Goal: Task Accomplishment & Management: Manage account settings

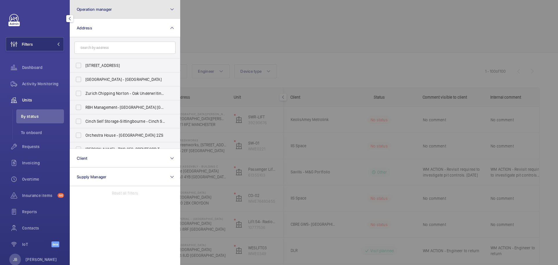
click at [106, 8] on span "Operation manager" at bounding box center [94, 9] width 35 height 5
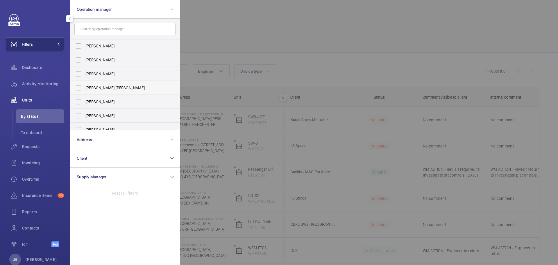
scroll to position [22, 0]
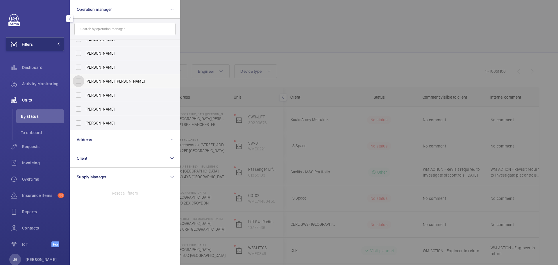
click at [77, 81] on input "[PERSON_NAME] [PERSON_NAME]" at bounding box center [79, 81] width 12 height 12
checkbox input "true"
click at [283, 30] on div at bounding box center [459, 132] width 558 height 265
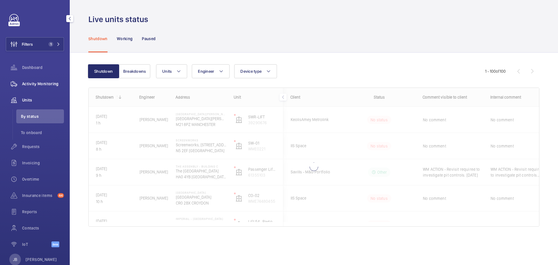
click at [27, 82] on span "Activity Monitoring" at bounding box center [43, 84] width 42 height 6
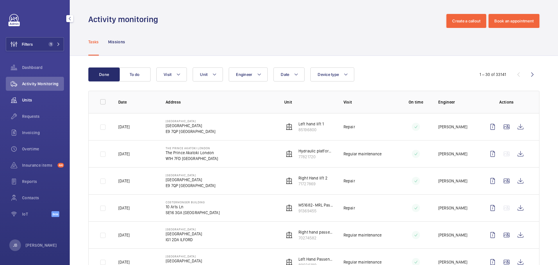
click at [26, 98] on span "Units" at bounding box center [43, 100] width 42 height 6
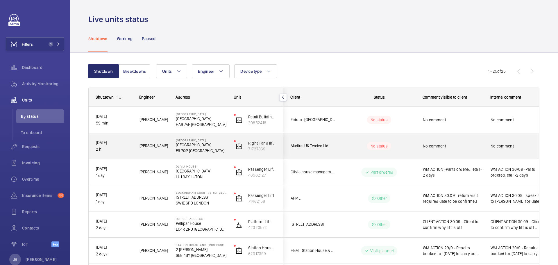
click at [459, 153] on div "No comment" at bounding box center [449, 145] width 67 height 25
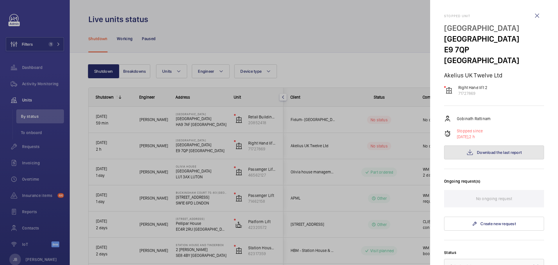
click at [482, 150] on span "Download the last report" at bounding box center [499, 152] width 45 height 5
click at [415, 128] on div at bounding box center [279, 132] width 558 height 265
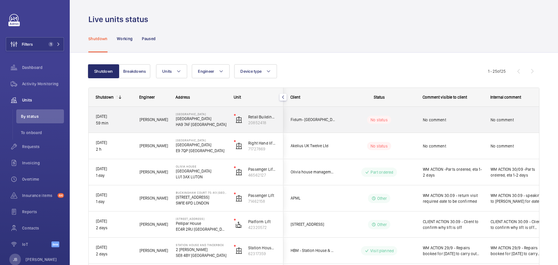
click at [457, 125] on div "No comment" at bounding box center [453, 119] width 60 height 13
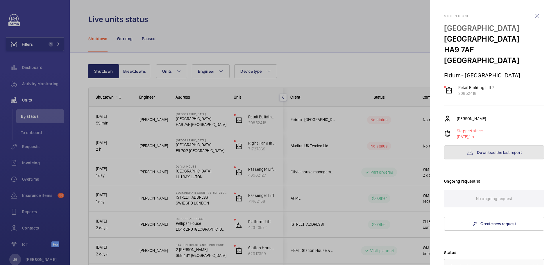
click at [489, 150] on span "Download the last report" at bounding box center [499, 152] width 45 height 5
click at [485, 150] on span "Download the last report" at bounding box center [499, 152] width 45 height 5
click at [350, 58] on div at bounding box center [279, 132] width 558 height 265
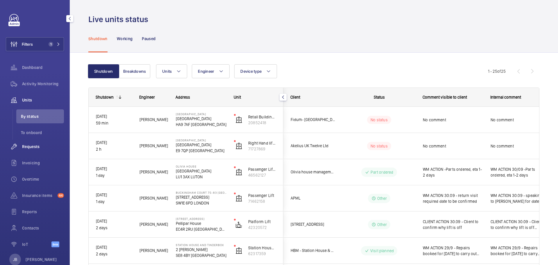
click at [37, 147] on span "Requests" at bounding box center [43, 147] width 42 height 6
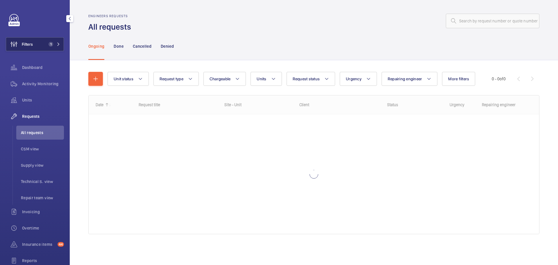
click at [28, 44] on span "Filters" at bounding box center [27, 44] width 11 height 6
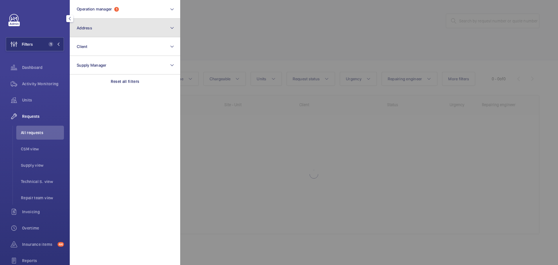
click at [126, 29] on button "Address" at bounding box center [125, 28] width 110 height 19
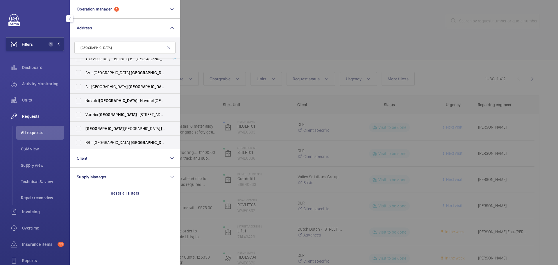
scroll to position [253, 0]
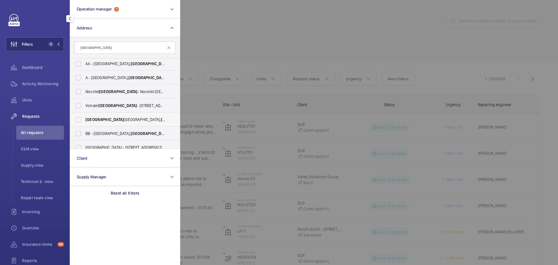
type input "[GEOGRAPHIC_DATA]"
click at [107, 119] on span "[STREET_ADDRESS]" at bounding box center [125, 120] width 80 height 6
click at [84, 119] on input "[STREET_ADDRESS]" at bounding box center [79, 120] width 12 height 12
checkbox input "true"
click at [277, 22] on div at bounding box center [459, 132] width 558 height 265
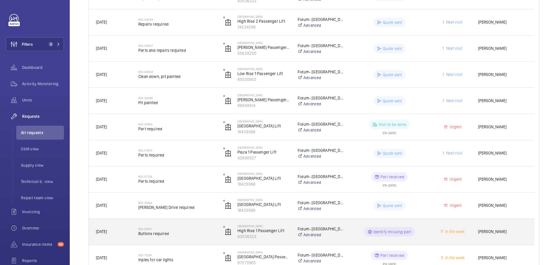
scroll to position [157, 0]
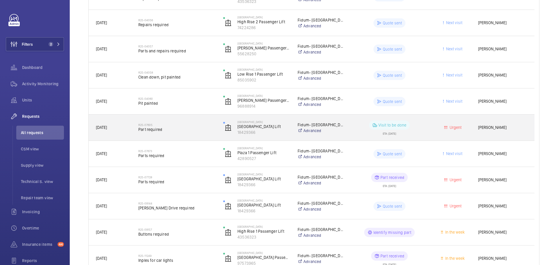
click at [292, 133] on div "Fidum- [GEOGRAPHIC_DATA] Advanced" at bounding box center [317, 127] width 53 height 23
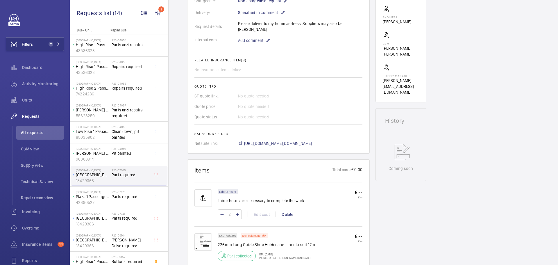
scroll to position [233, 0]
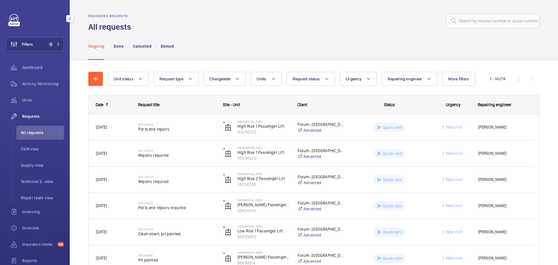
drag, startPoint x: 36, startPoint y: 82, endPoint x: 25, endPoint y: 107, distance: 26.8
click at [36, 82] on span "Activity Monitoring" at bounding box center [43, 84] width 42 height 6
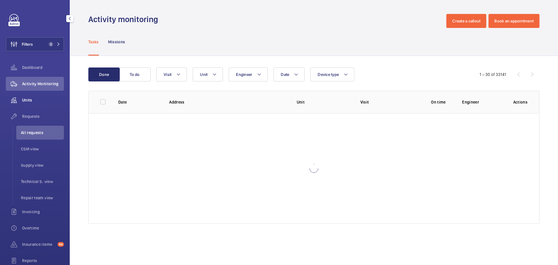
click at [25, 103] on div "Units" at bounding box center [35, 100] width 58 height 14
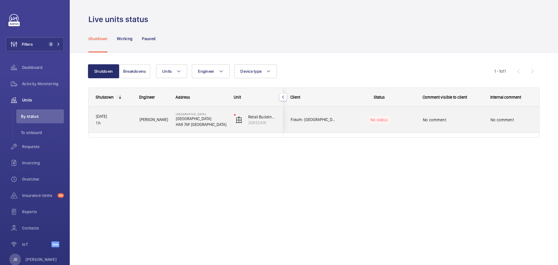
click at [453, 126] on div "No comment" at bounding box center [453, 119] width 60 height 13
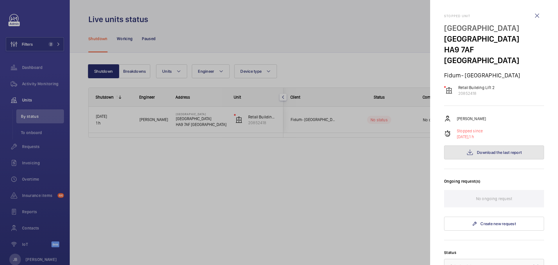
click at [484, 145] on button "Download the last report" at bounding box center [494, 152] width 100 height 14
click at [389, 215] on div at bounding box center [279, 132] width 558 height 265
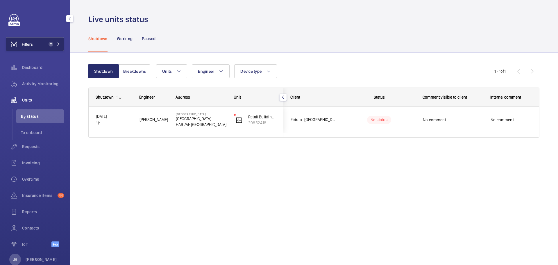
click at [41, 41] on button "Filters 2" at bounding box center [35, 44] width 58 height 14
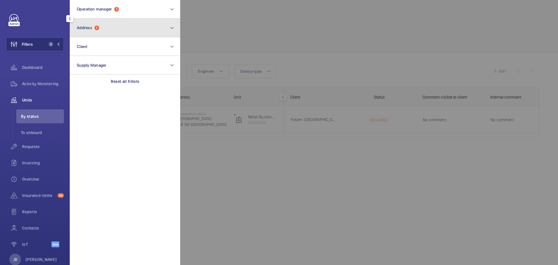
click at [107, 23] on button "Address 1" at bounding box center [125, 28] width 110 height 19
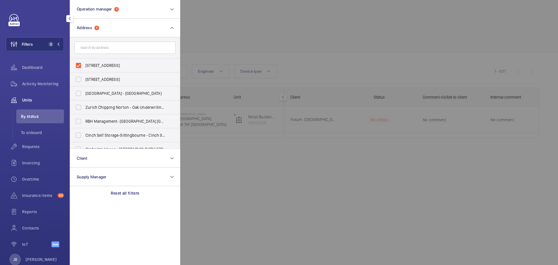
click at [258, 44] on div at bounding box center [459, 132] width 558 height 265
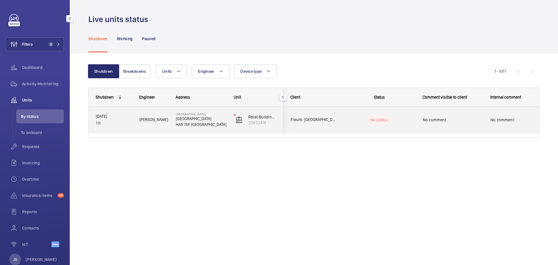
click at [437, 114] on div "No comment" at bounding box center [453, 119] width 60 height 13
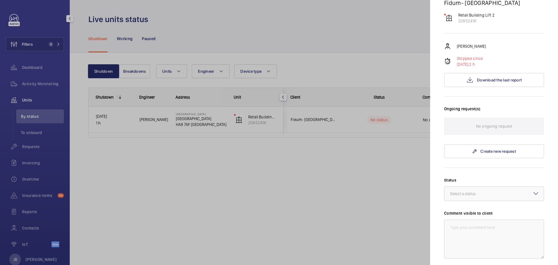
scroll to position [29, 0]
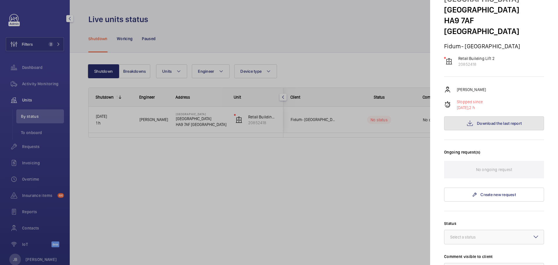
click at [498, 116] on button "Download the last report" at bounding box center [494, 123] width 100 height 14
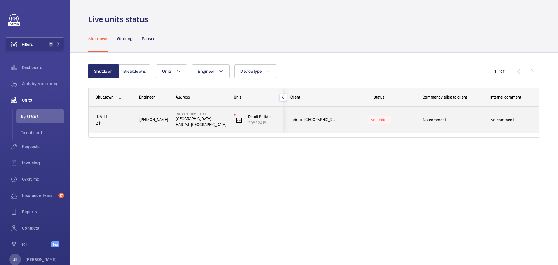
click at [446, 119] on span "No comment" at bounding box center [453, 120] width 60 height 6
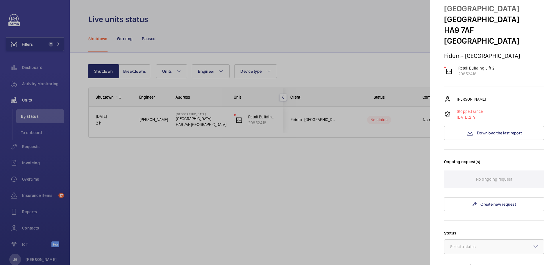
scroll to position [145, 0]
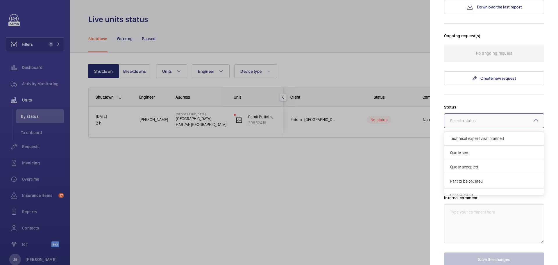
drag, startPoint x: 477, startPoint y: 109, endPoint x: 475, endPoint y: 106, distance: 3.1
click at [476, 118] on div "Select a status" at bounding box center [470, 121] width 40 height 6
click at [475, 185] on span "Other" at bounding box center [494, 188] width 88 height 6
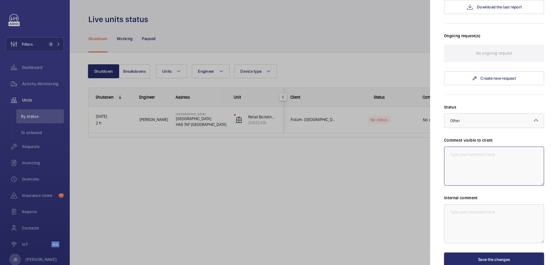
click at [477, 146] on textarea at bounding box center [494, 165] width 100 height 39
click at [472, 146] on textarea "WM ACTION - Quote for a new stop switch as damaged" at bounding box center [494, 165] width 100 height 39
drag, startPoint x: 459, startPoint y: 150, endPoint x: 444, endPoint y: 142, distance: 17.3
click at [444, 146] on textarea "WM ACTION 01.10 - Quote for a new stop switch as damaged" at bounding box center [494, 165] width 100 height 39
type textarea "WM ACTION 01.10 - Quote for a new stop switch as damaged"
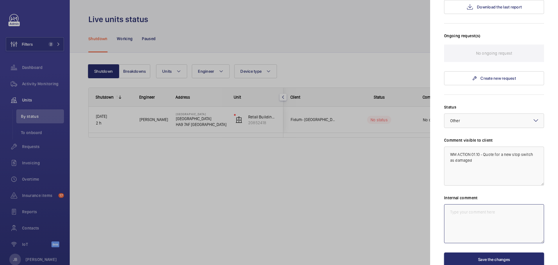
click at [462, 209] on textarea at bounding box center [494, 223] width 100 height 39
paste textarea "WM ACTION 01.10 - Quote for a new stop switch as damaged"
type textarea "WM ACTION 01.10 - Quote for a new stop switch as damaged"
click at [475, 252] on button "Save the changes" at bounding box center [494, 259] width 100 height 14
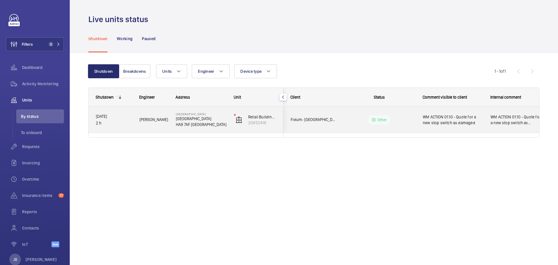
click at [497, 121] on span "WM ACTION 01.10 - Quote for a new stop switch as damaged" at bounding box center [517, 120] width 53 height 12
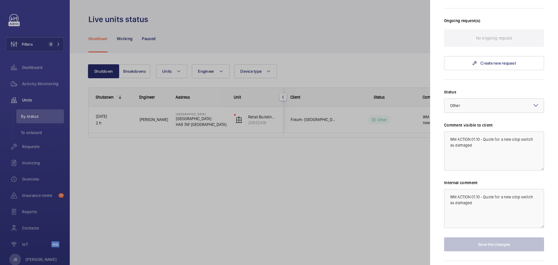
scroll to position [169, 0]
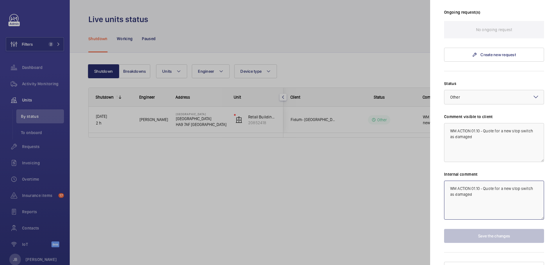
click at [478, 185] on textarea "WM ACTION 01.10 - Quote for a new stop switch as damaged" at bounding box center [494, 199] width 100 height 39
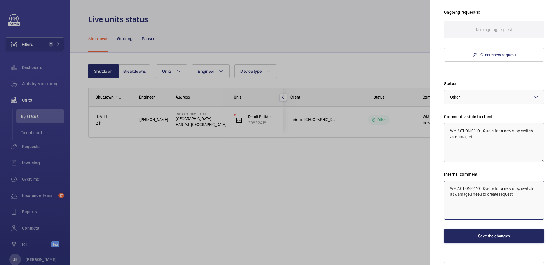
type textarea "WM ACTION 01.10 - Quote for a new stop switch as damaged need to create request"
click at [516, 231] on button "Save the changes" at bounding box center [494, 236] width 100 height 14
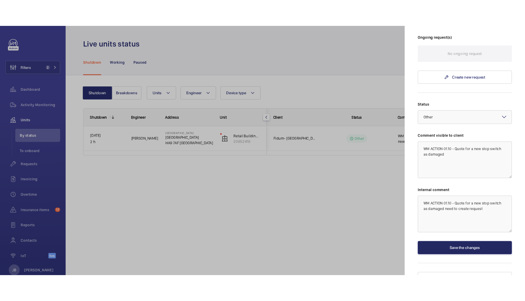
scroll to position [0, 0]
